Goal: Task Accomplishment & Management: Manage account settings

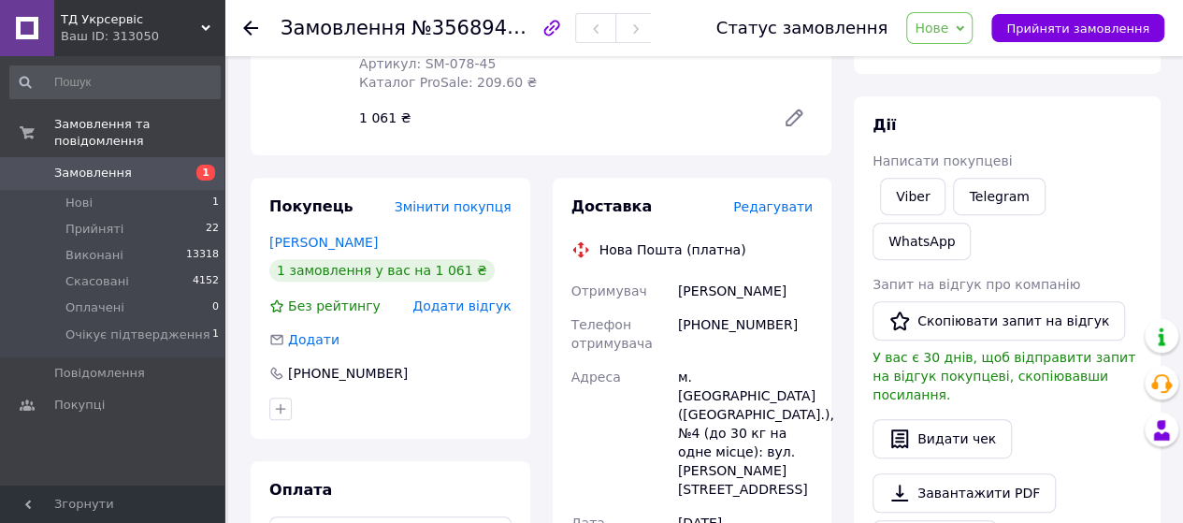
scroll to position [280, 0]
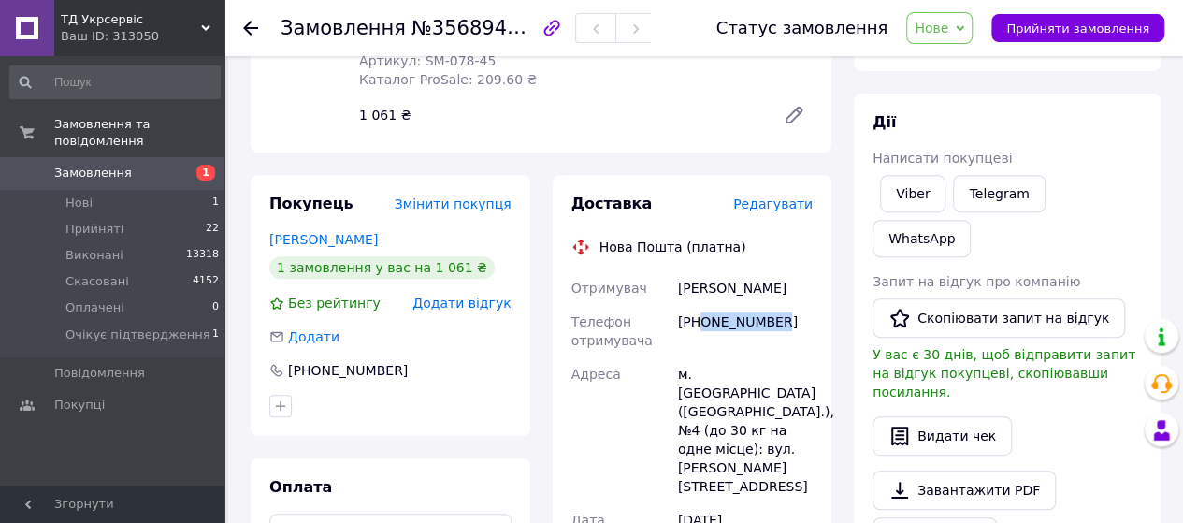
drag, startPoint x: 701, startPoint y: 324, endPoint x: 793, endPoint y: 337, distance: 92.5
click at [793, 337] on div "[PHONE_NUMBER]" at bounding box center [745, 331] width 142 height 52
copy div "0676286930"
click at [944, 28] on span "Нове" at bounding box center [931, 28] width 34 height 15
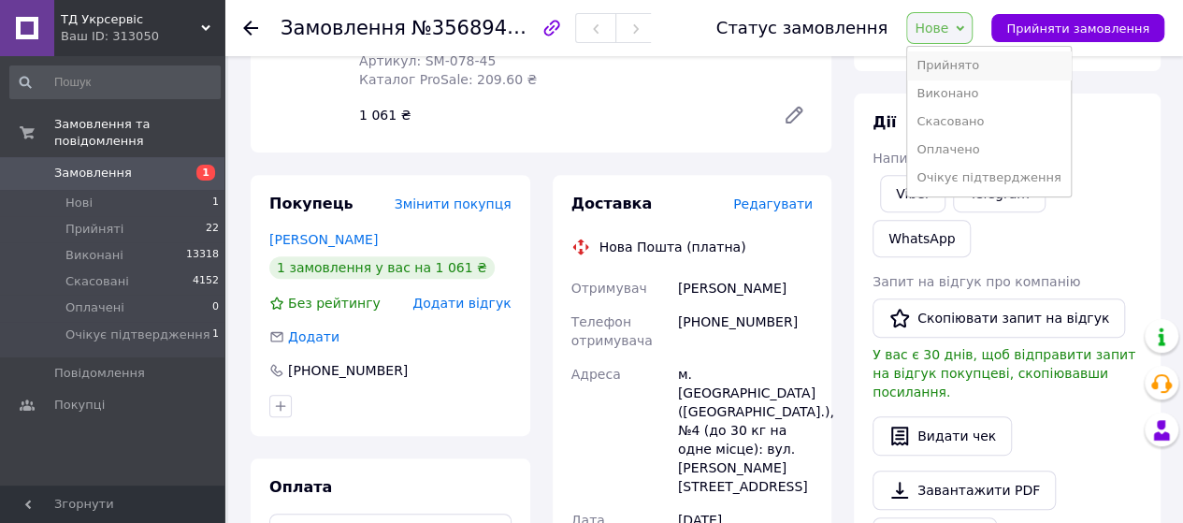
click at [971, 72] on li "Прийнято" at bounding box center [988, 65] width 163 height 28
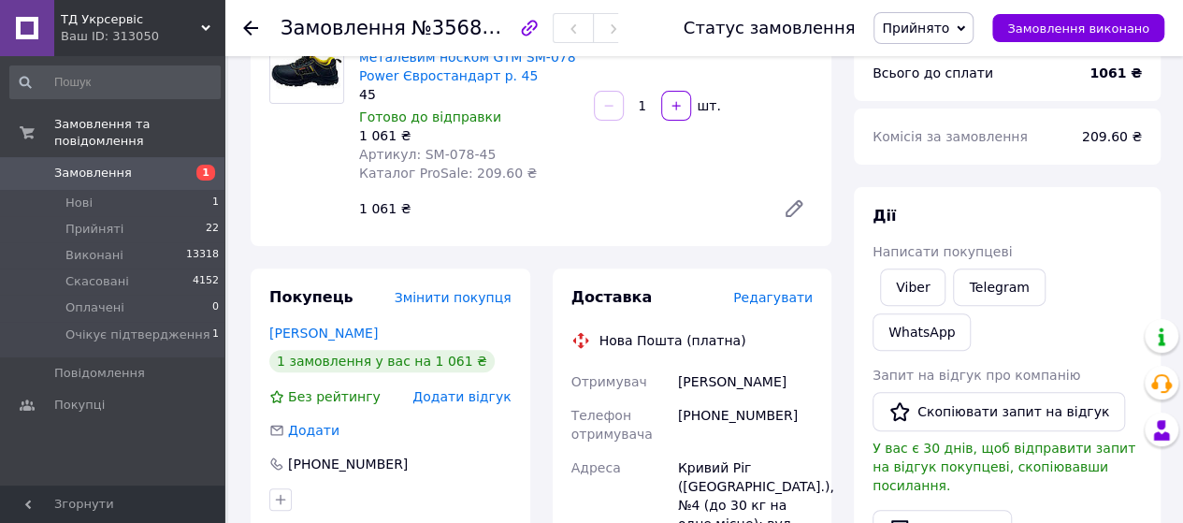
scroll to position [0, 0]
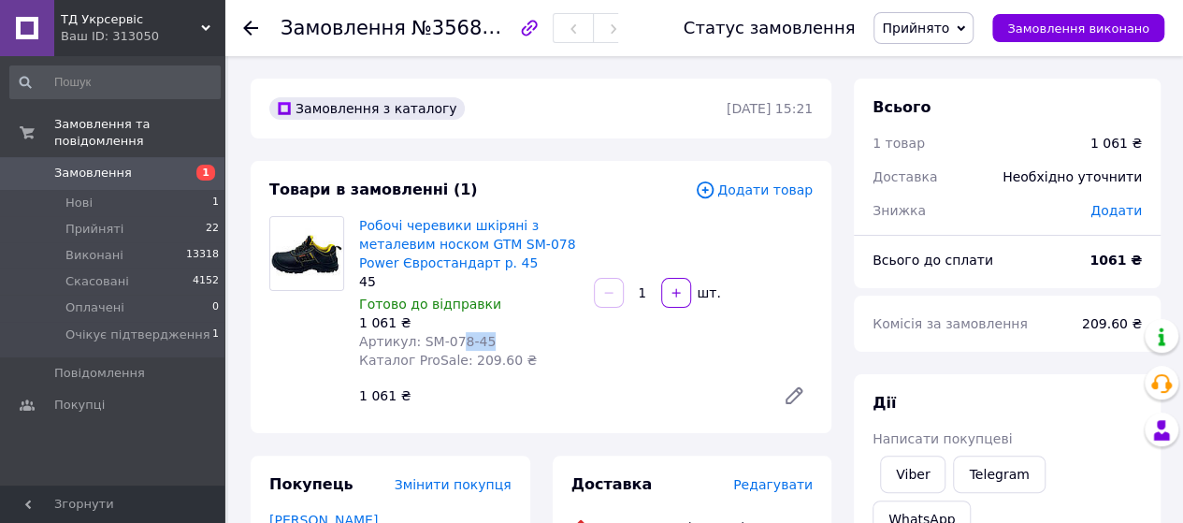
drag, startPoint x: 488, startPoint y: 344, endPoint x: 440, endPoint y: 339, distance: 47.9
click at [446, 341] on div "Артикул: SM-078-45" at bounding box center [469, 341] width 220 height 19
click at [417, 339] on span "Артикул: SM-078-45" at bounding box center [427, 341] width 136 height 15
drag, startPoint x: 488, startPoint y: 343, endPoint x: 417, endPoint y: 339, distance: 71.1
click at [417, 339] on div "Артикул: SM-078-45" at bounding box center [469, 341] width 220 height 19
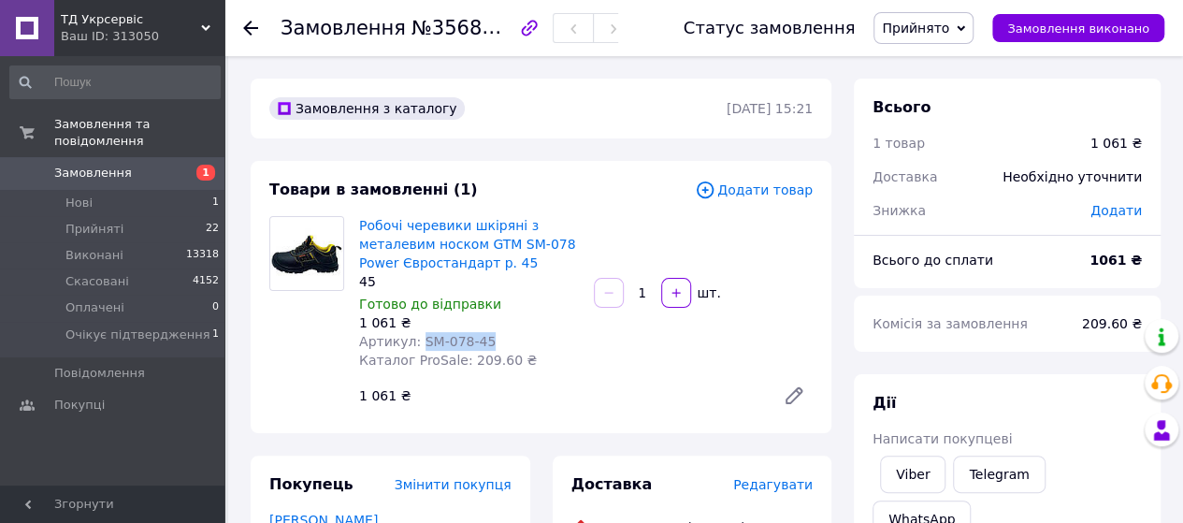
copy span "SM-078-45"
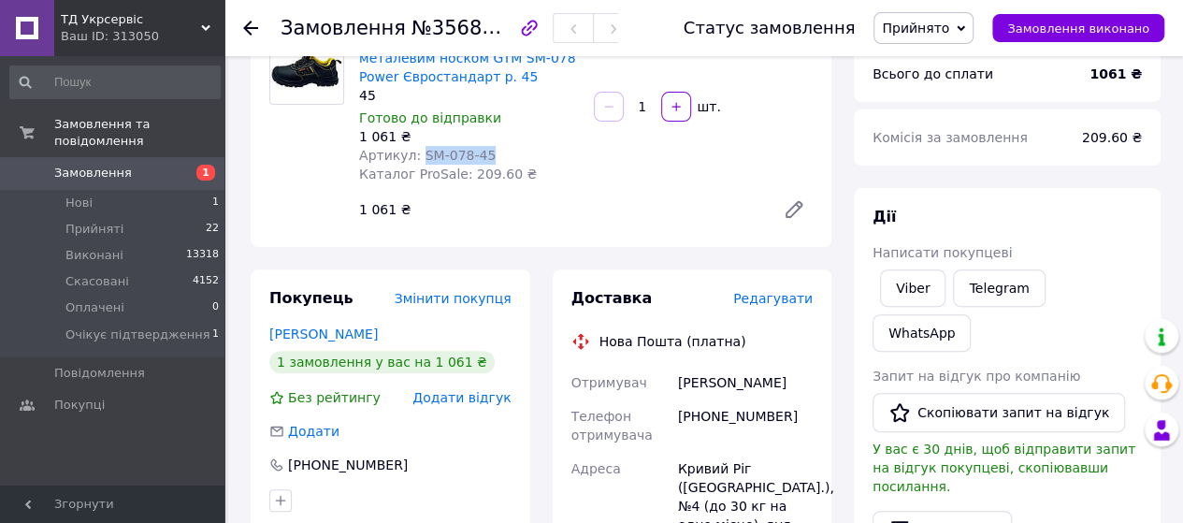
scroll to position [133, 0]
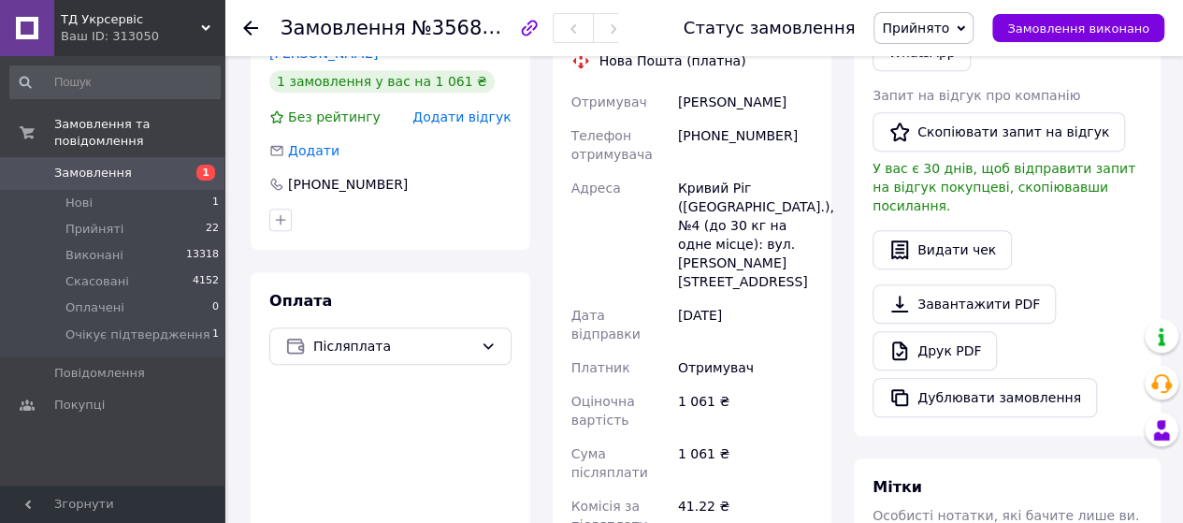
scroll to position [413, 0]
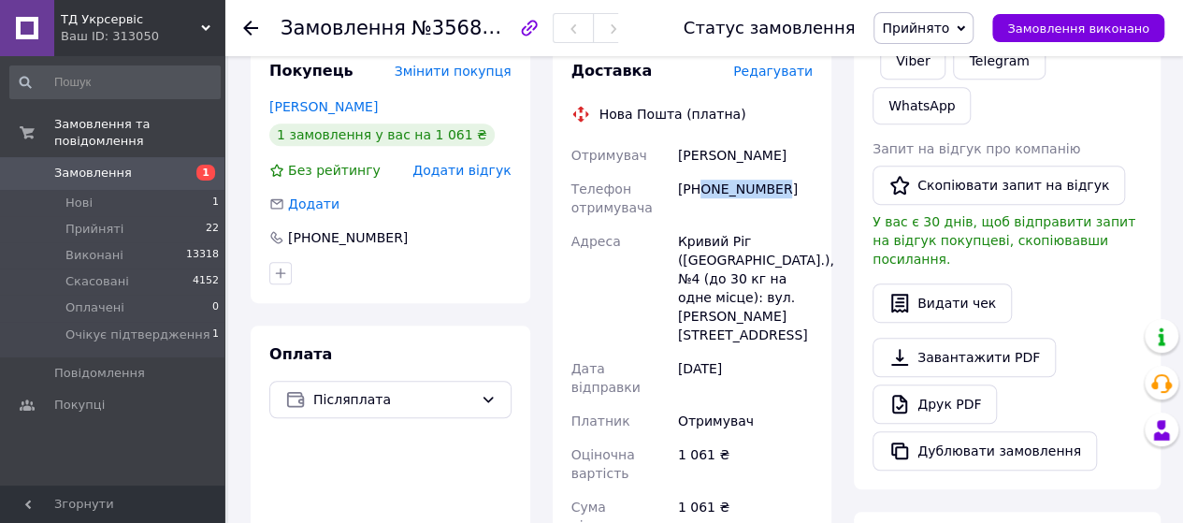
drag, startPoint x: 698, startPoint y: 190, endPoint x: 810, endPoint y: 194, distance: 111.3
click at [810, 194] on div "[PHONE_NUMBER]" at bounding box center [745, 198] width 142 height 52
copy div "0676286930"
drag, startPoint x: 677, startPoint y: 154, endPoint x: 778, endPoint y: 156, distance: 101.0
click at [778, 156] on div "[PERSON_NAME]" at bounding box center [745, 155] width 142 height 34
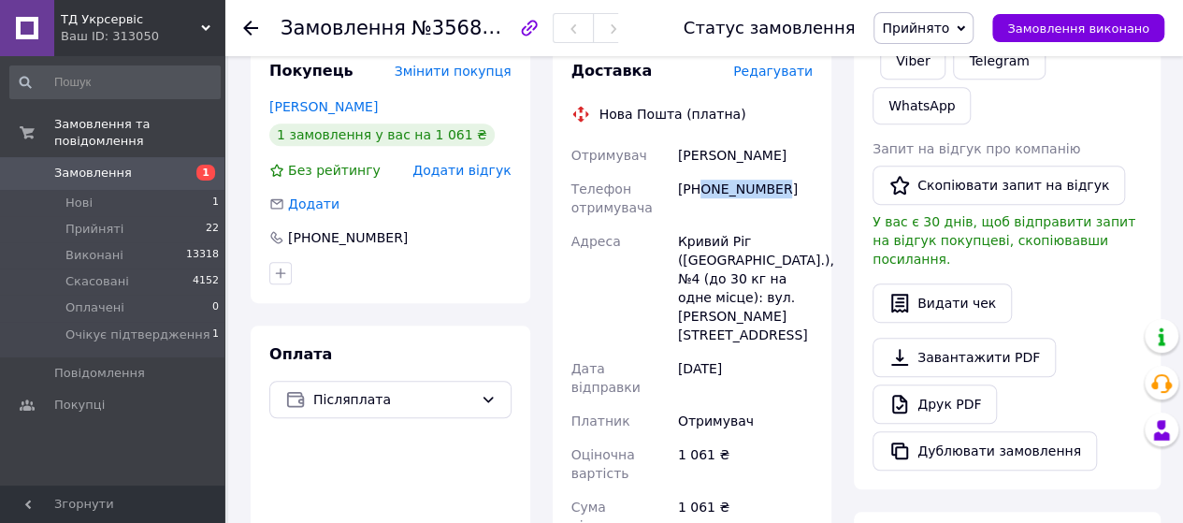
copy div "[PERSON_NAME]"
drag, startPoint x: 677, startPoint y: 239, endPoint x: 744, endPoint y: 242, distance: 67.4
click at [744, 242] on div "Кривий Ріг ([GEOGRAPHIC_DATA].), №4 (до 30 кг на одне місце): вул. [PERSON_NAME…" at bounding box center [745, 287] width 142 height 127
copy div "Кривий Ріг"
